Goal: Register for event/course

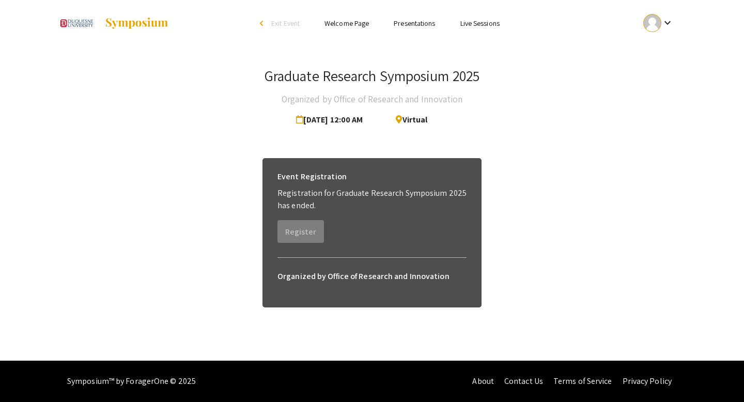
click at [426, 21] on link "Presentations" at bounding box center [414, 23] width 41 height 9
click at [411, 25] on link "Presentations" at bounding box center [414, 23] width 41 height 9
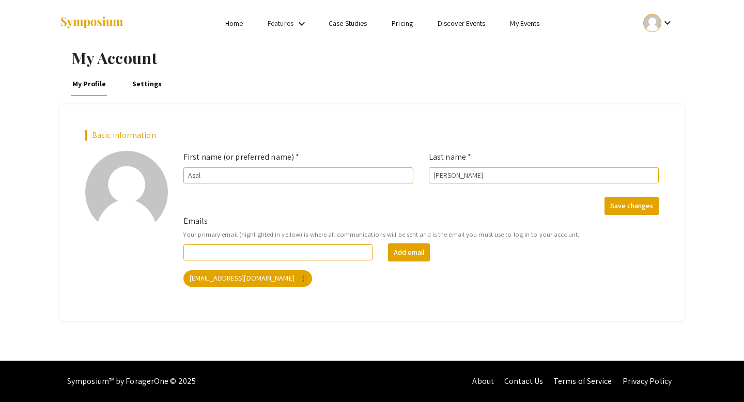
click at [225, 25] on link "Home" at bounding box center [234, 23] width 18 height 9
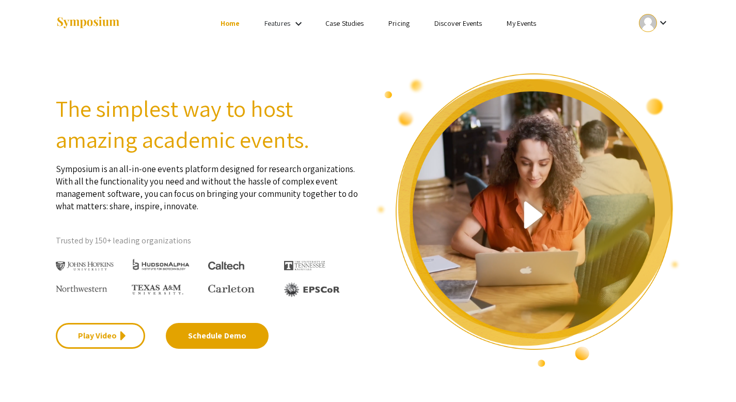
click at [520, 24] on link "My Events" at bounding box center [521, 23] width 29 height 9
